Goal: Information Seeking & Learning: Learn about a topic

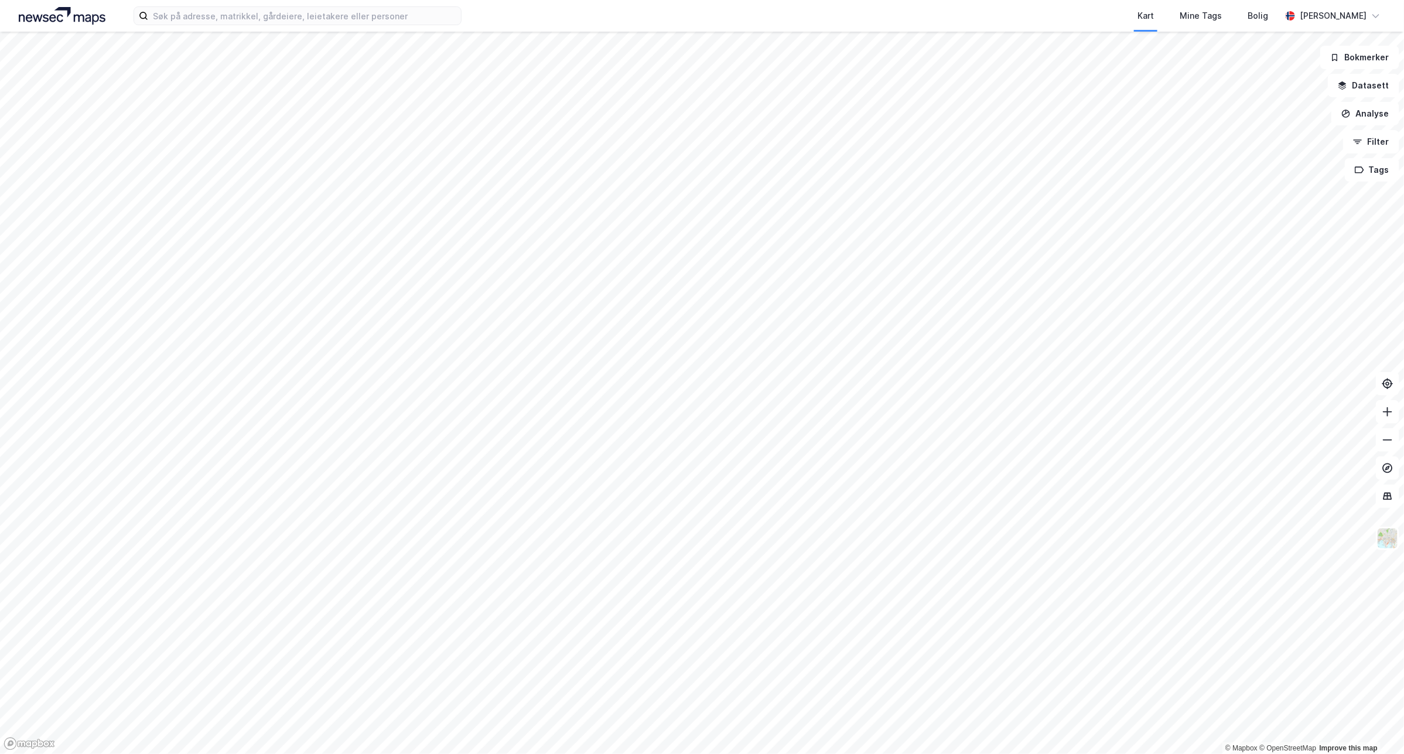
click at [341, 5] on div "Kart Mine Tags Bolig [PERSON_NAME]" at bounding box center [702, 16] width 1404 height 32
click at [347, 18] on input at bounding box center [304, 16] width 313 height 18
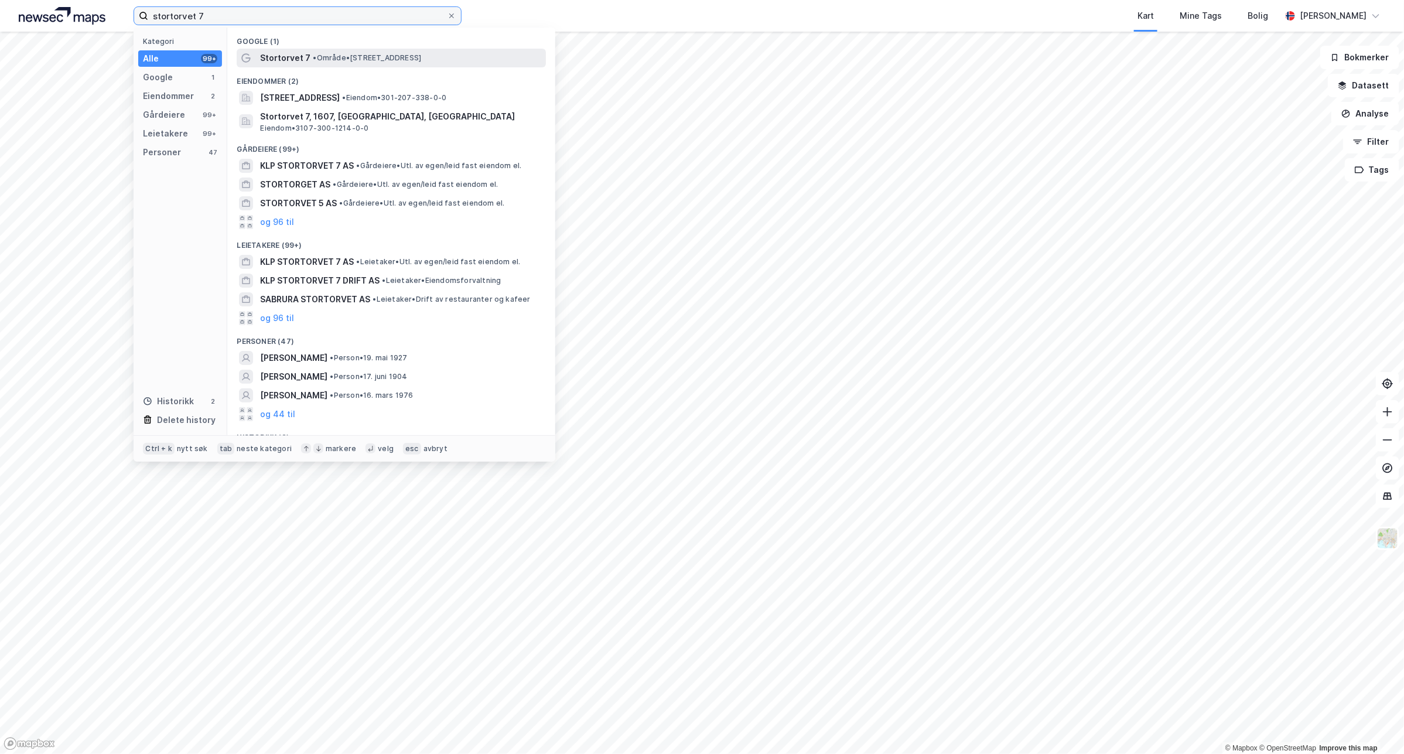
type input "stortorvet 7"
click at [366, 62] on span "• Område • [STREET_ADDRESS]" at bounding box center [367, 57] width 108 height 9
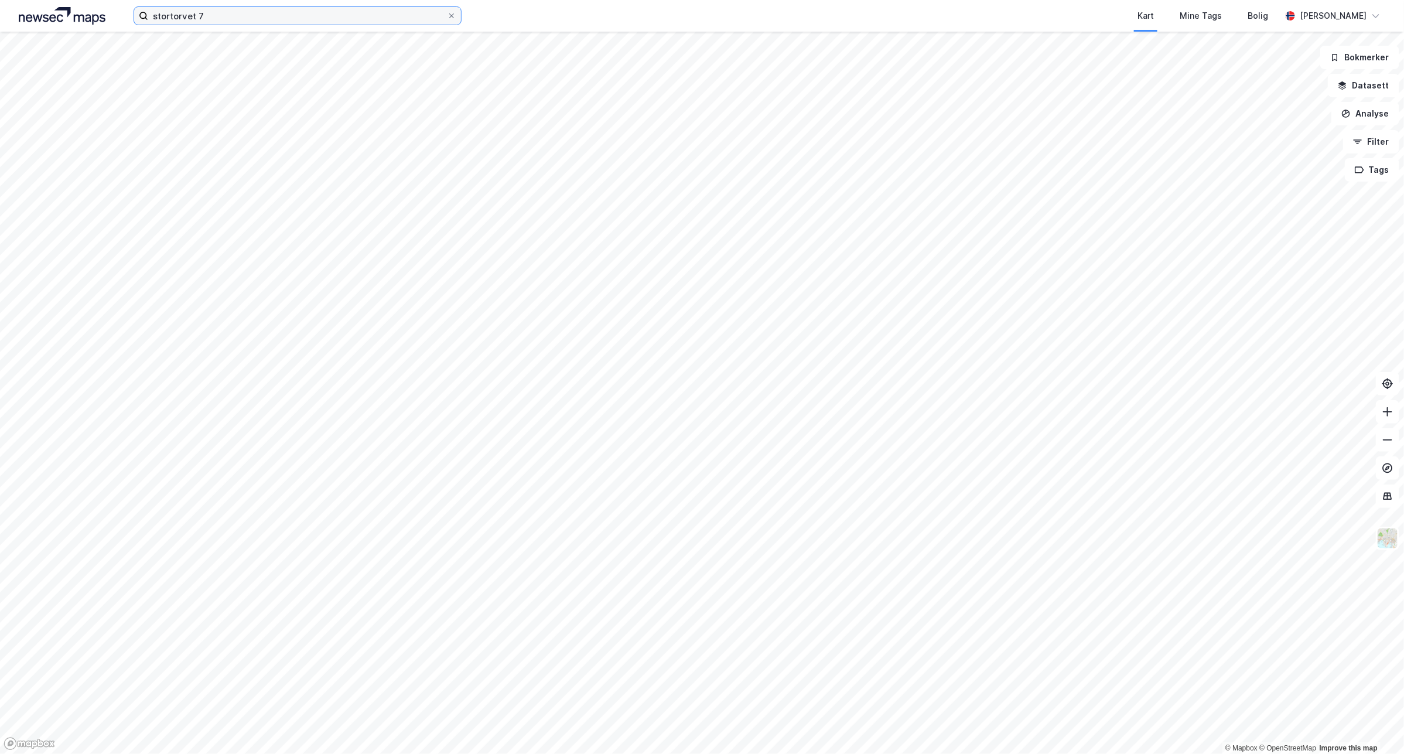
click at [207, 16] on input "stortorvet 7" at bounding box center [297, 16] width 299 height 18
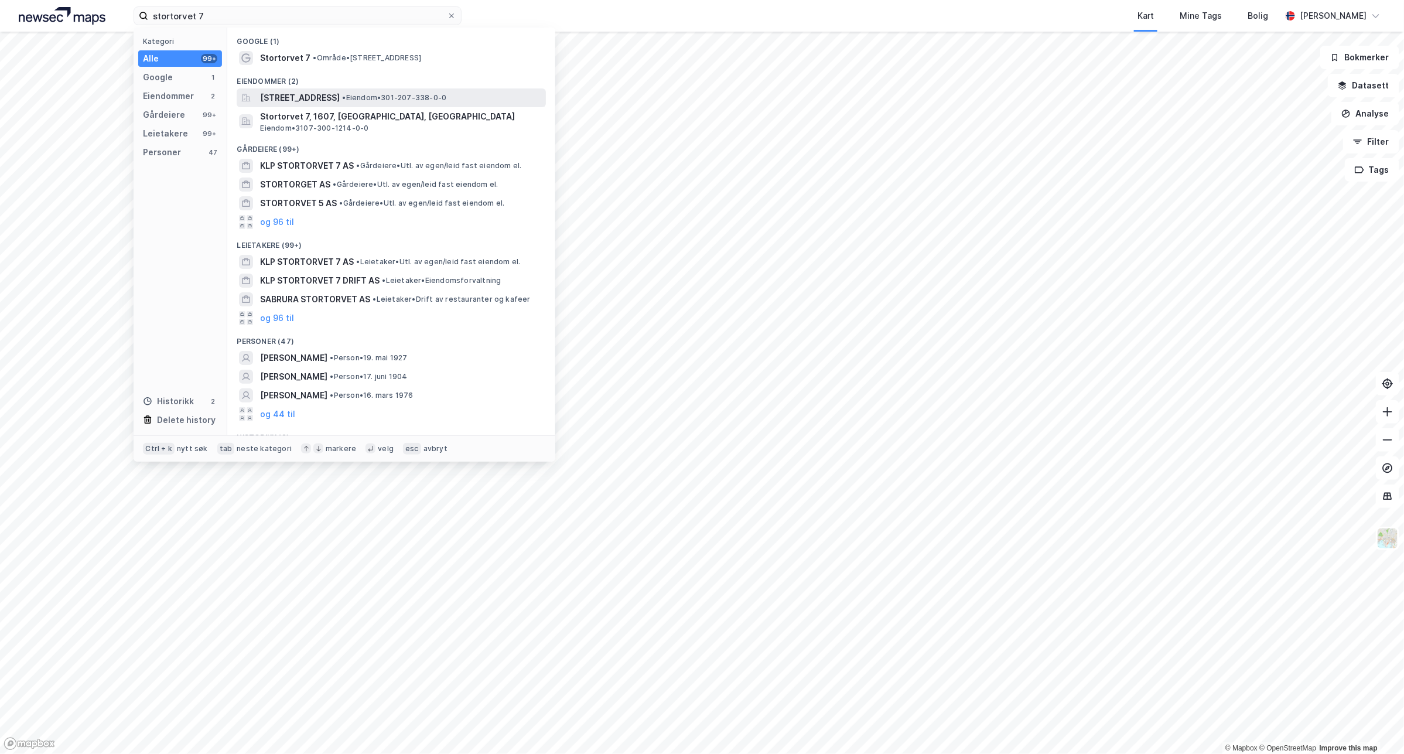
click at [436, 100] on span "• Eiendom • 301-207-338-0-0" at bounding box center [394, 97] width 104 height 9
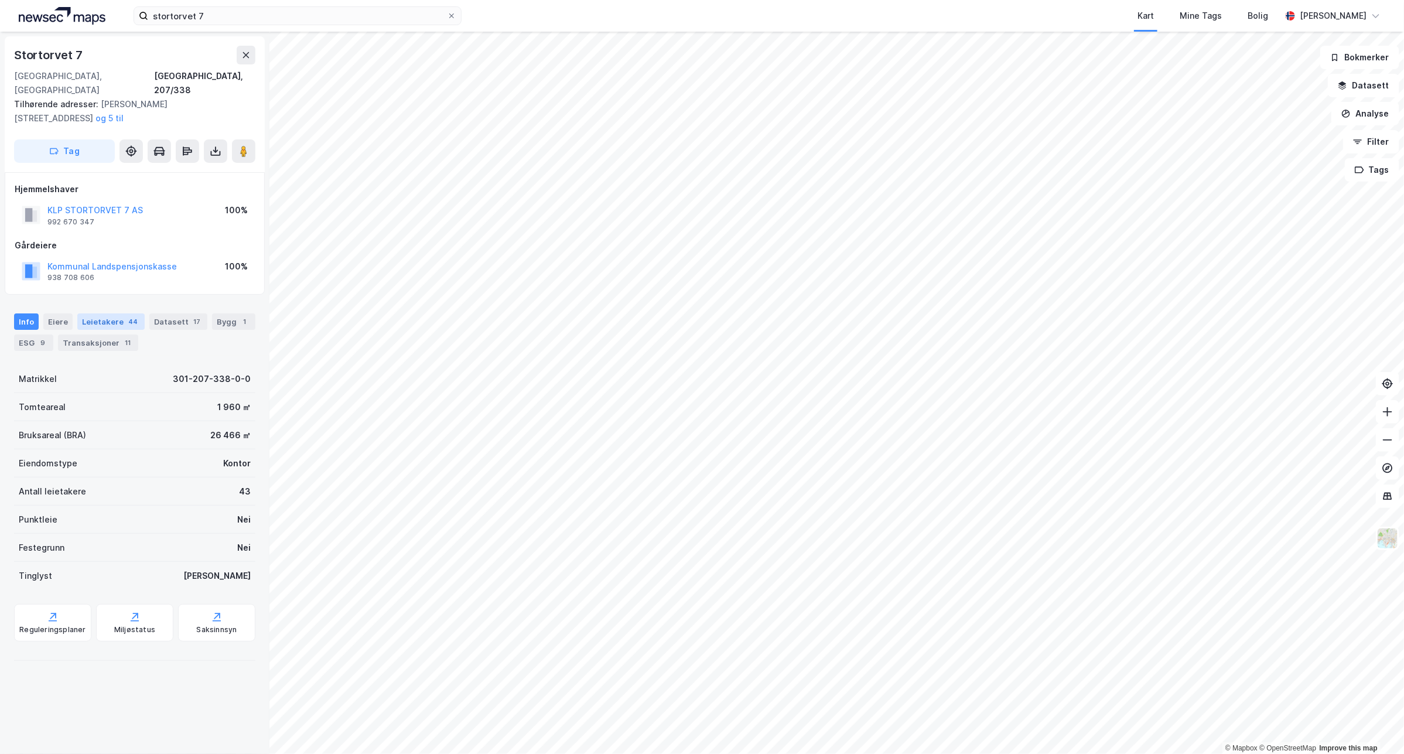
click at [77, 313] on div "Leietakere 44" at bounding box center [110, 321] width 67 height 16
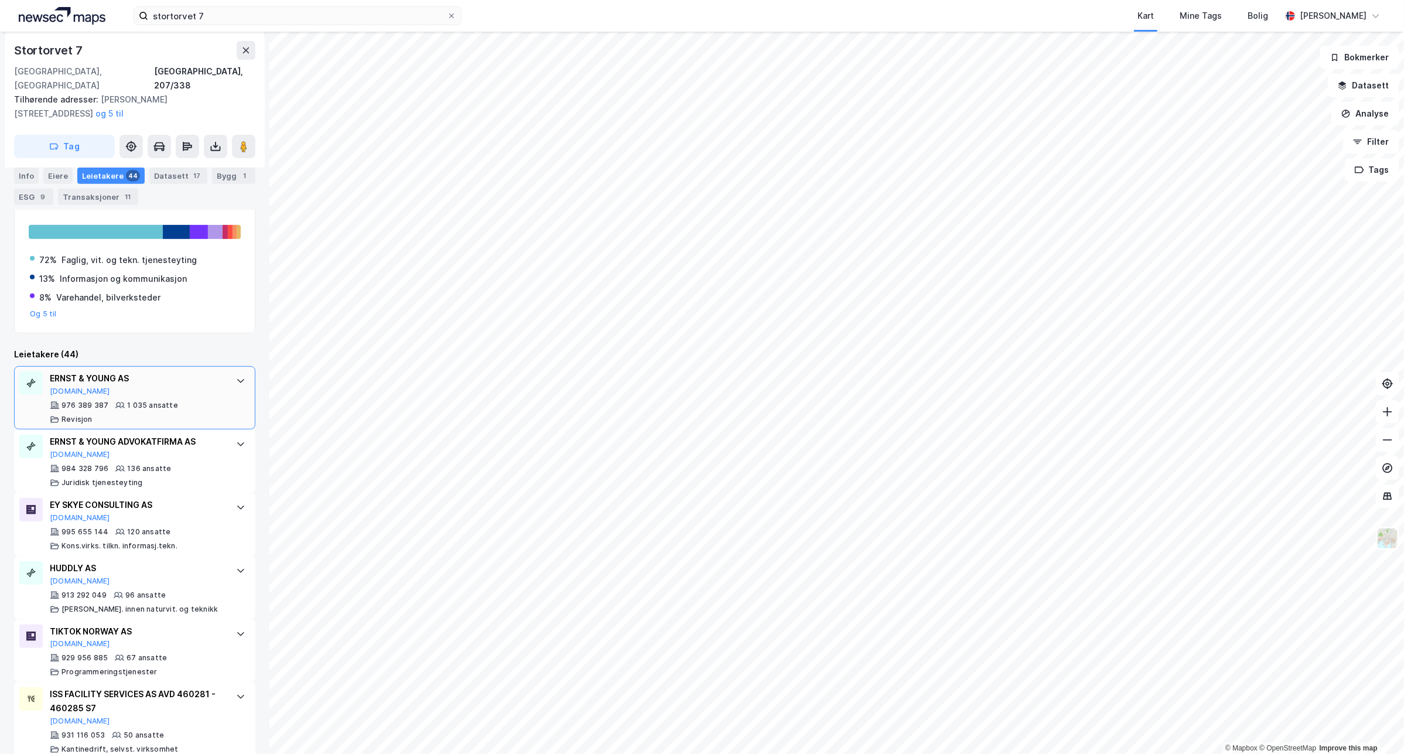
scroll to position [220, 0]
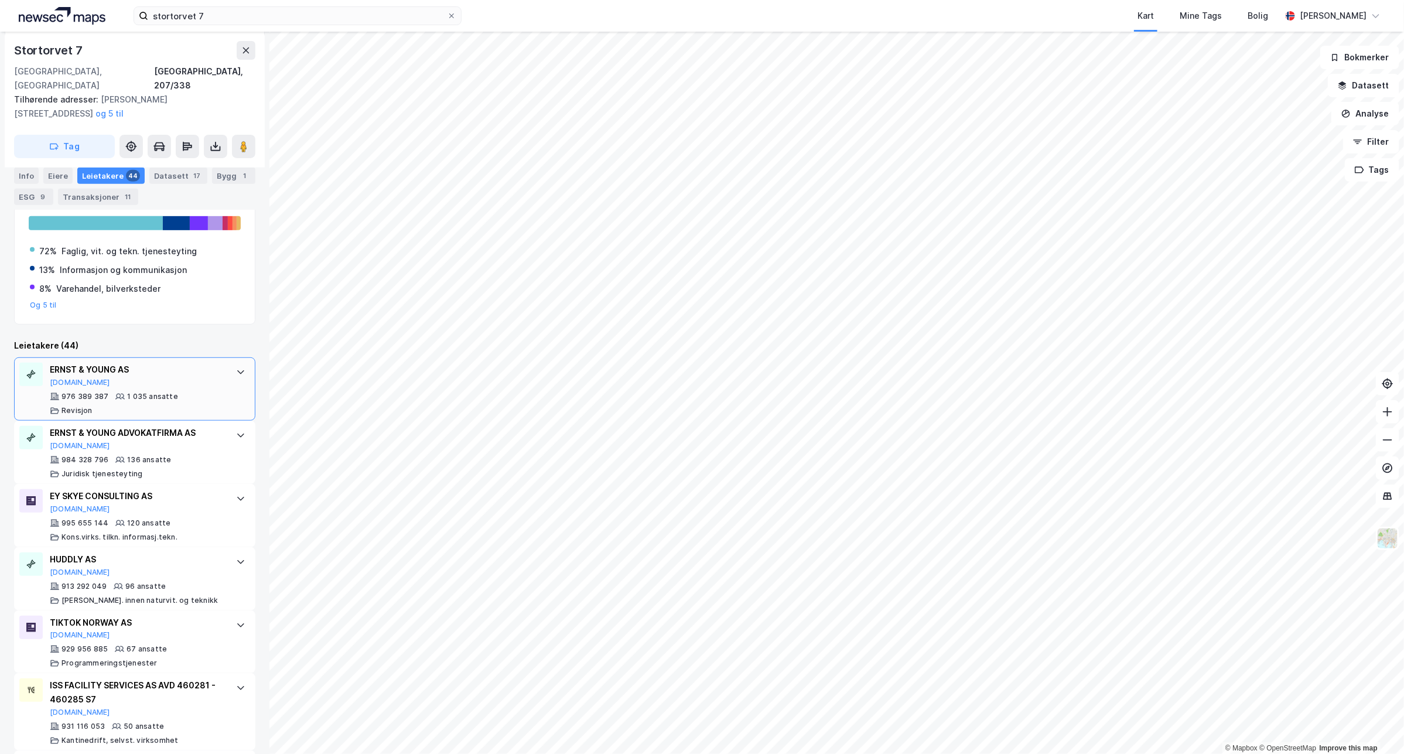
click at [236, 367] on icon at bounding box center [240, 371] width 9 height 9
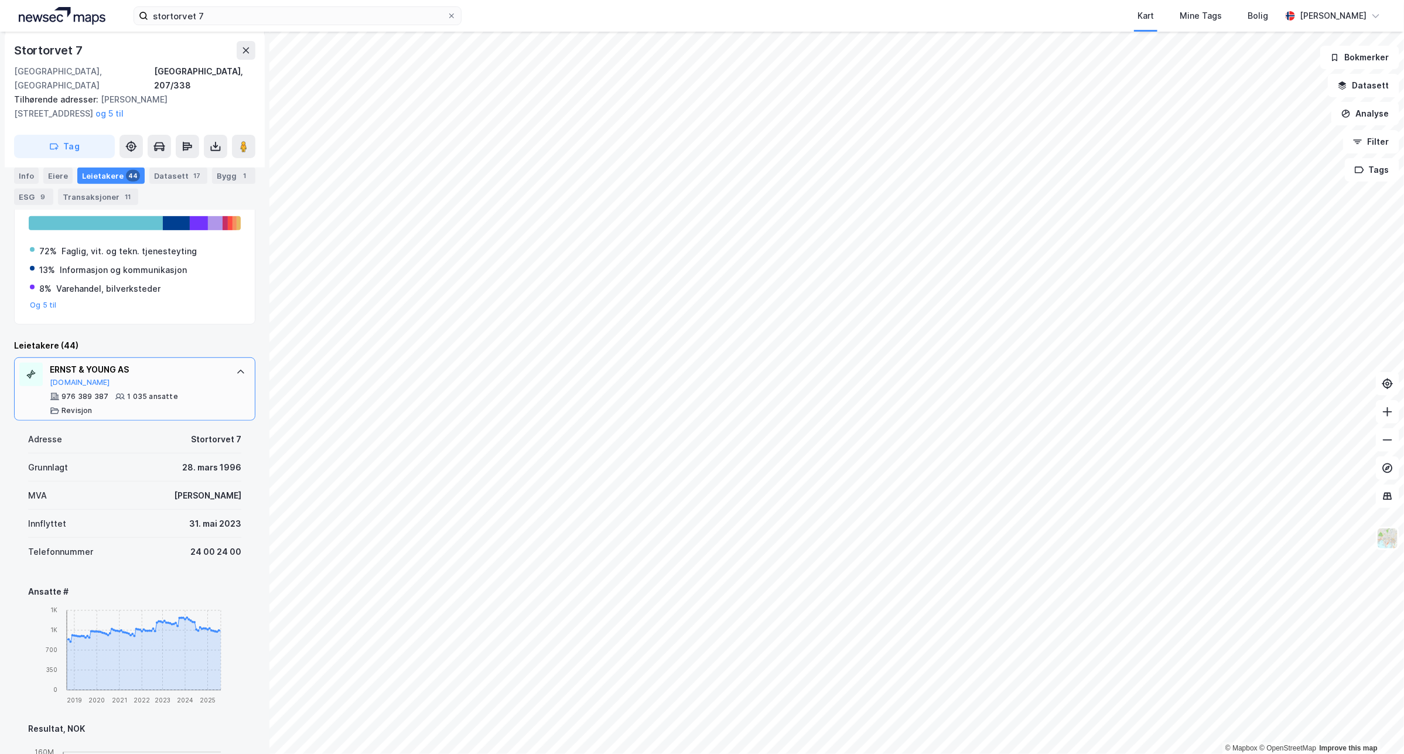
click at [236, 367] on icon at bounding box center [240, 371] width 9 height 9
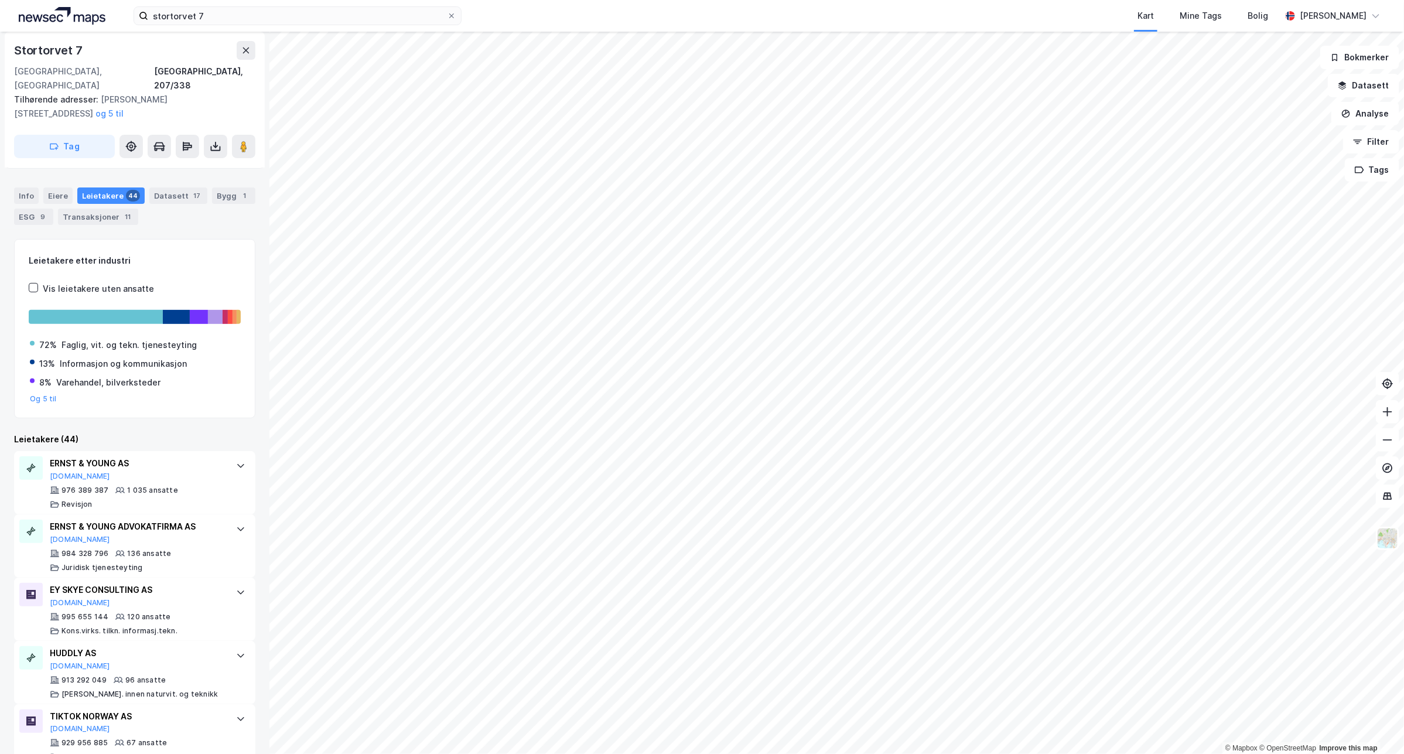
scroll to position [146, 0]
